Goal: Check status: Check status

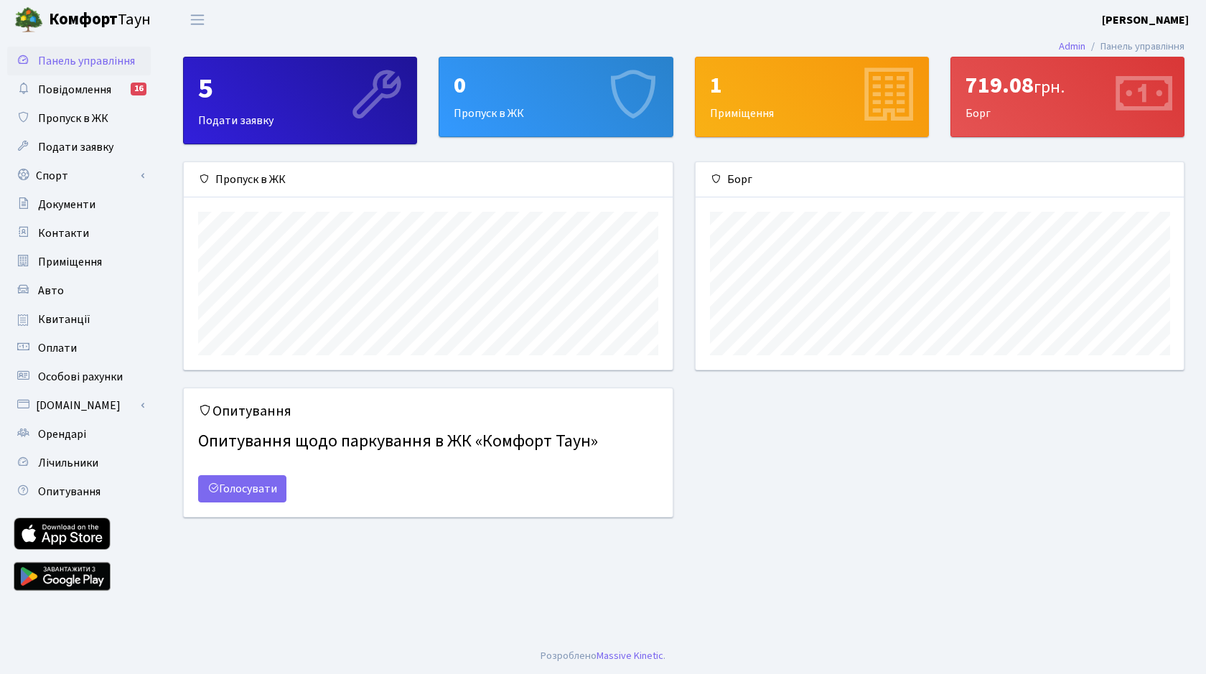
scroll to position [208, 488]
click at [55, 320] on span "Квитанції" at bounding box center [64, 320] width 52 height 16
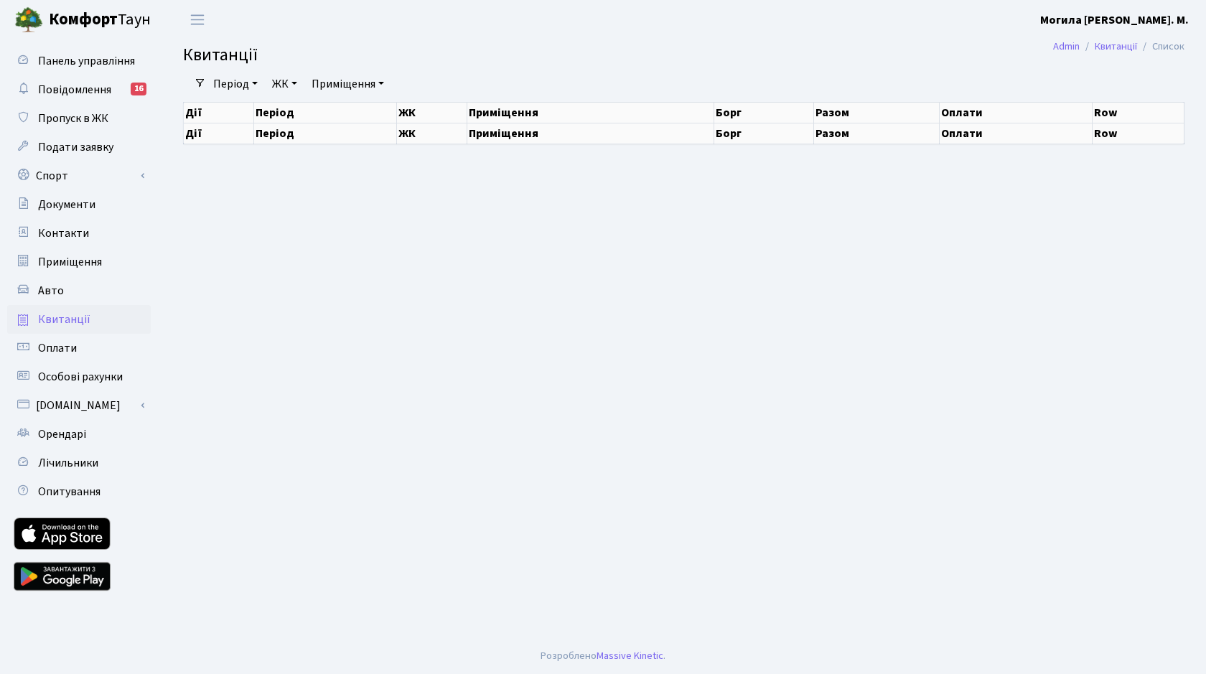
select select "25"
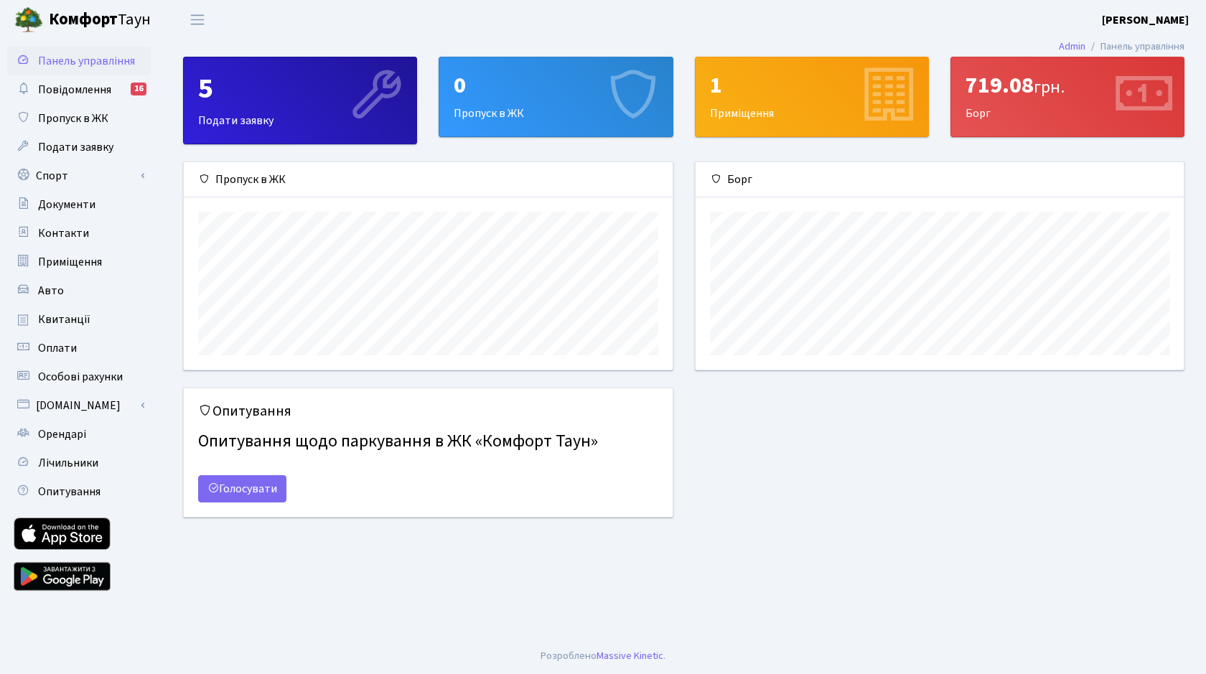
scroll to position [208, 488]
click at [1133, 92] on icon at bounding box center [1143, 96] width 68 height 68
drag, startPoint x: 978, startPoint y: 116, endPoint x: 986, endPoint y: 84, distance: 33.3
click at [978, 116] on div "719.08 грн. Борг" at bounding box center [1068, 96] width 233 height 79
click at [987, 83] on div "719.08 грн." at bounding box center [1068, 85] width 204 height 27
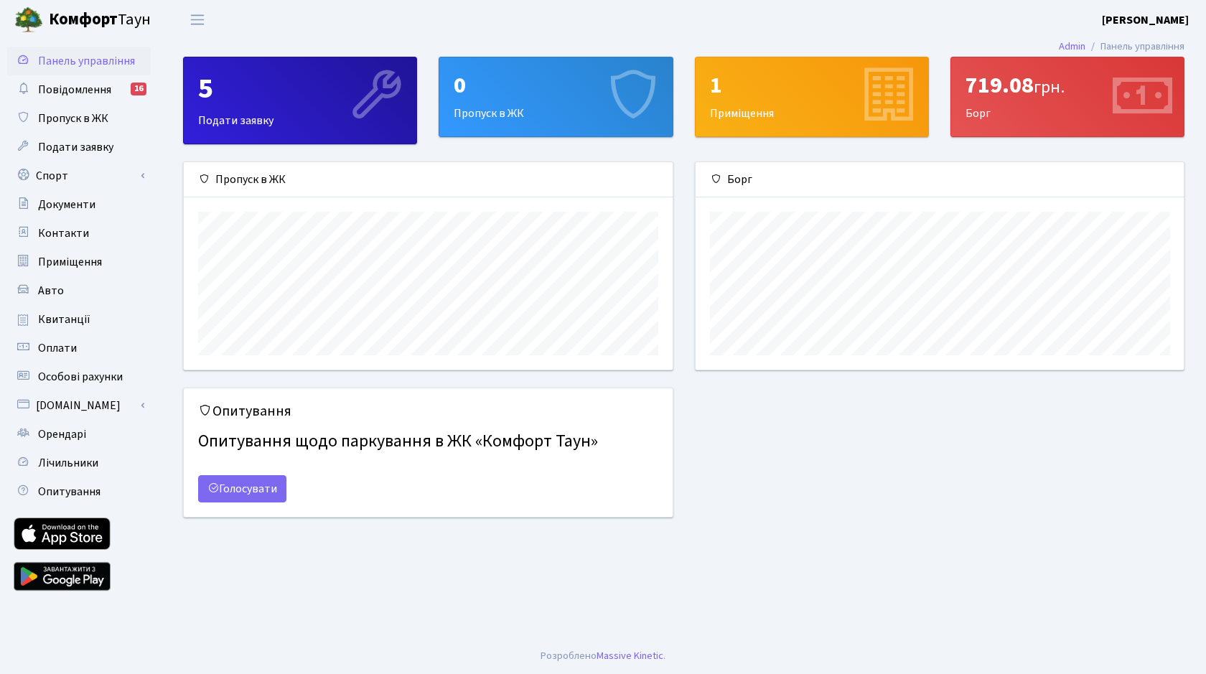
click at [1019, 101] on div "719.08 грн. Борг" at bounding box center [1068, 96] width 233 height 79
click at [1007, 90] on div "719.08 грн." at bounding box center [1068, 85] width 204 height 27
click at [1016, 106] on div "719.08 грн. Борг" at bounding box center [1068, 96] width 233 height 79
click at [46, 348] on span "Оплати" at bounding box center [57, 348] width 39 height 16
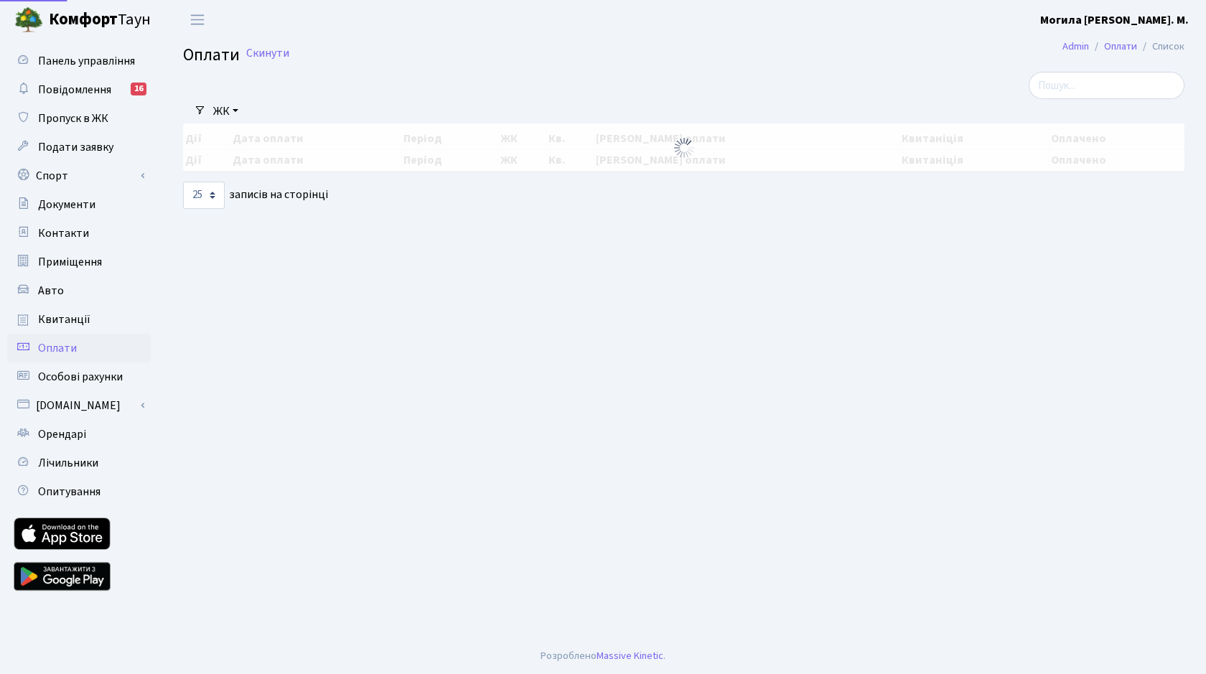
select select "25"
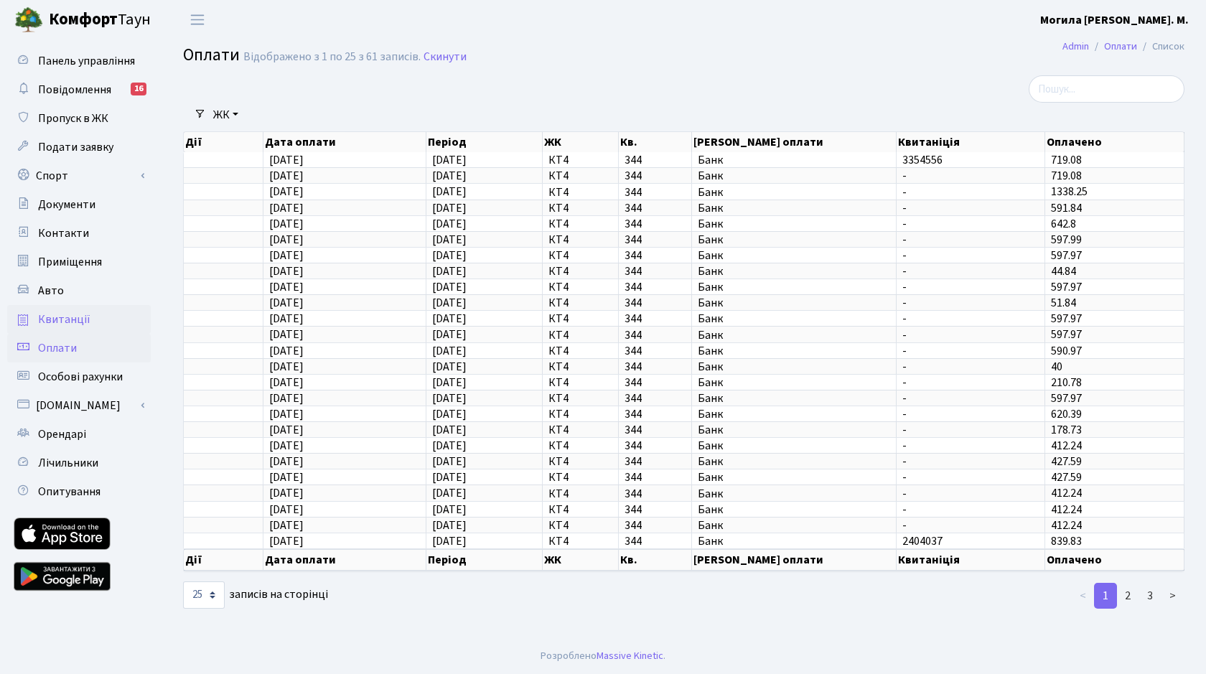
click at [53, 320] on span "Квитанції" at bounding box center [64, 320] width 52 height 16
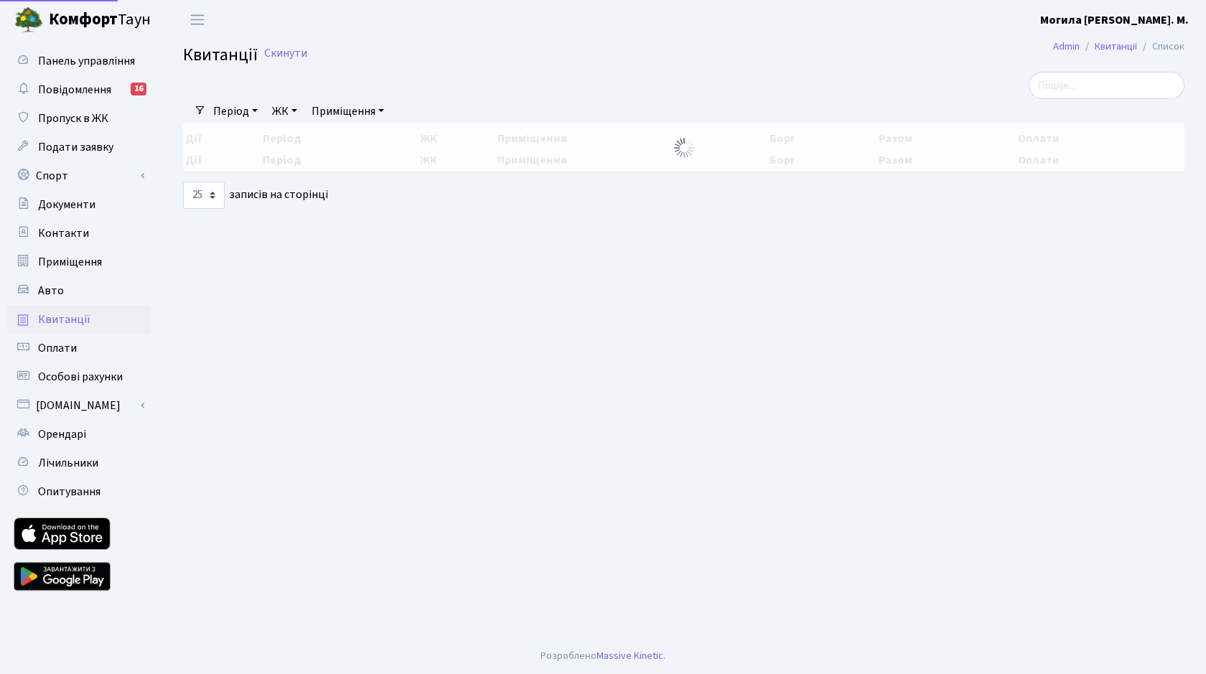
select select "25"
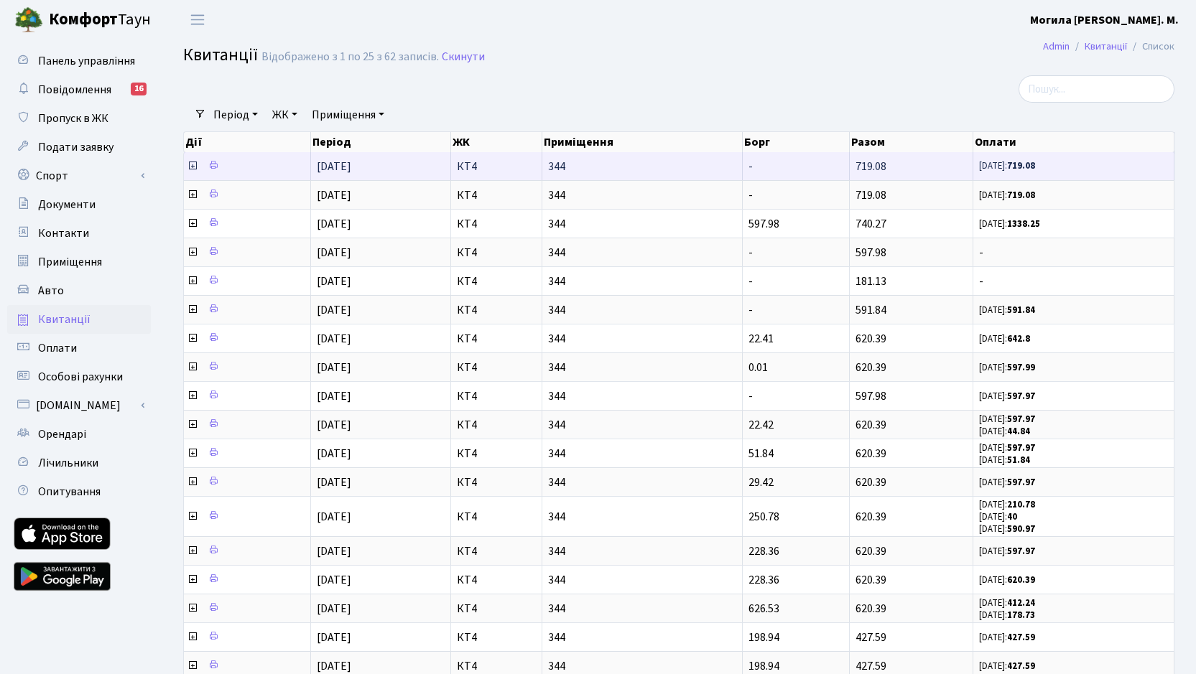
scroll to position [2, 0]
click at [464, 169] on span "КТ4" at bounding box center [496, 166] width 79 height 11
click at [348, 169] on span "[DATE]" at bounding box center [334, 167] width 34 height 16
click at [215, 166] on icon at bounding box center [213, 165] width 10 height 10
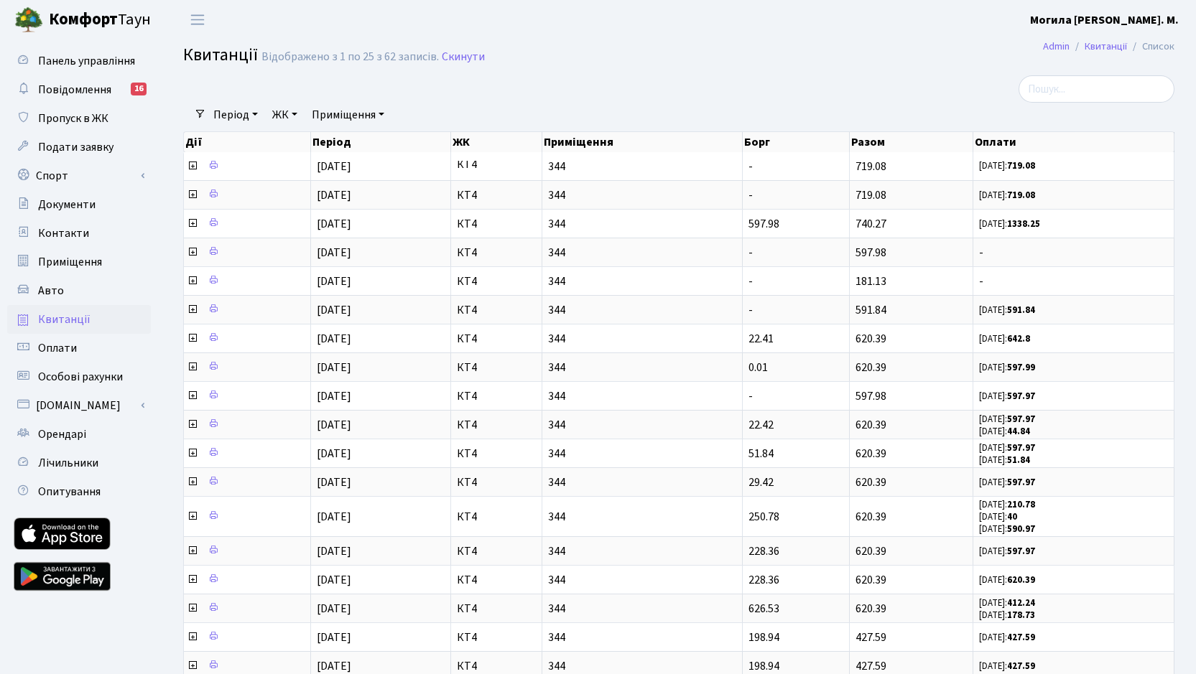
click at [1147, 21] on b "Могила [PERSON_NAME]. М." at bounding box center [1104, 20] width 149 height 16
click at [1081, 79] on link "Вийти" at bounding box center [1106, 79] width 143 height 22
